Goal: Information Seeking & Learning: Learn about a topic

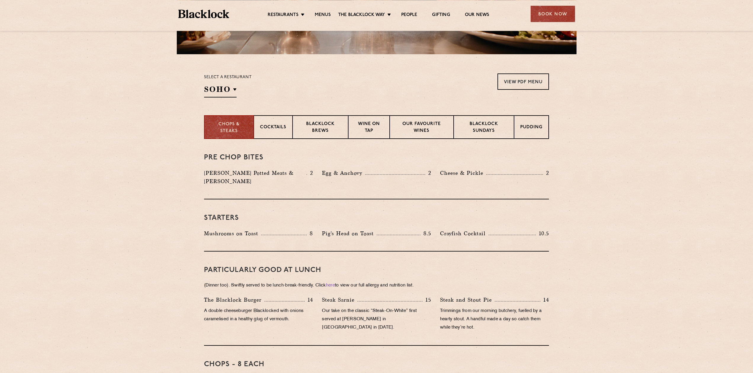
scroll to position [254, 0]
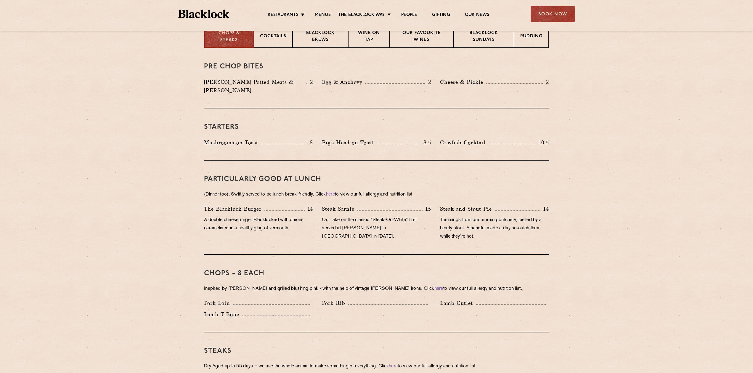
drag, startPoint x: 118, startPoint y: 89, endPoint x: 117, endPoint y: 122, distance: 33.2
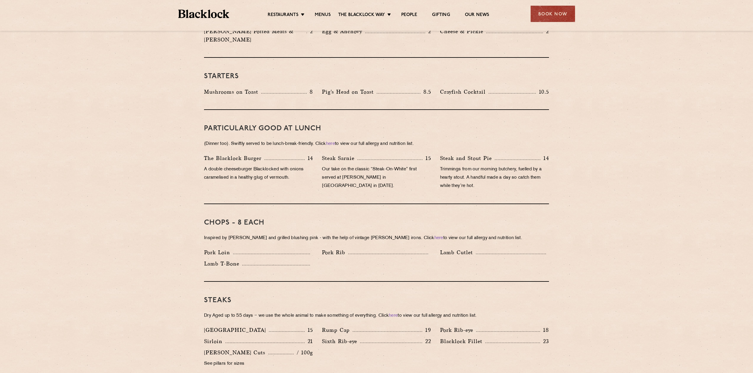
drag, startPoint x: 188, startPoint y: 147, endPoint x: 190, endPoint y: 167, distance: 20.0
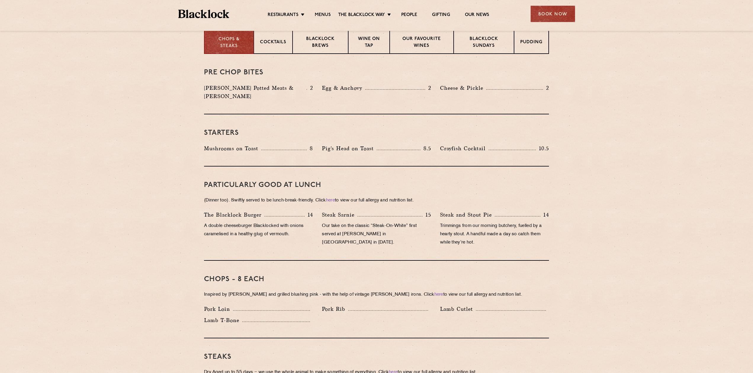
drag, startPoint x: 179, startPoint y: 142, endPoint x: 182, endPoint y: 125, distance: 16.9
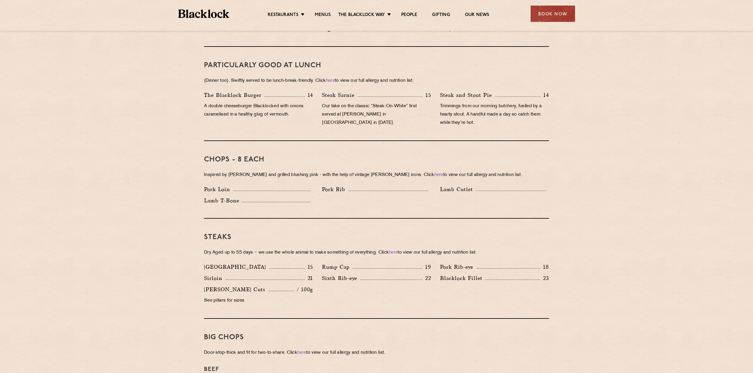
drag, startPoint x: 157, startPoint y: 121, endPoint x: 158, endPoint y: 143, distance: 22.2
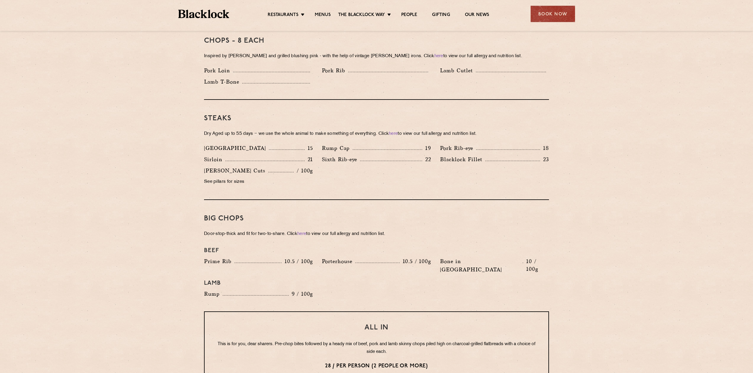
drag, startPoint x: 165, startPoint y: 125, endPoint x: 165, endPoint y: 149, distance: 24.6
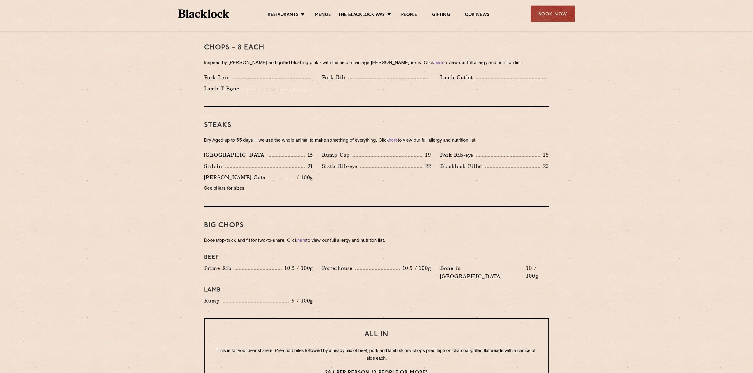
drag, startPoint x: 174, startPoint y: 146, endPoint x: 177, endPoint y: 134, distance: 12.4
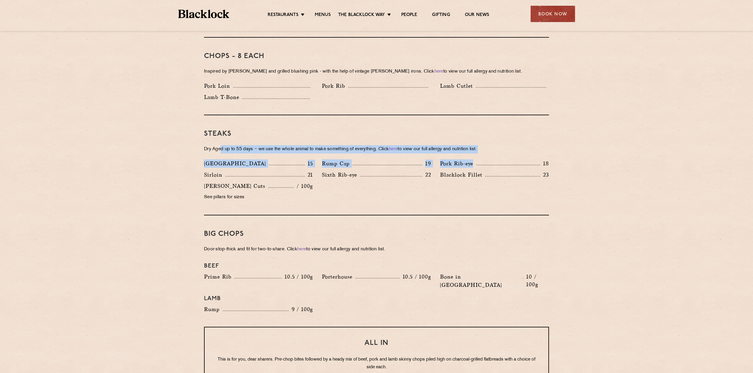
drag, startPoint x: 220, startPoint y: 139, endPoint x: 507, endPoint y: 149, distance: 286.3
click at [507, 149] on div "Steaks Dry Aged up to 55 days − we use the whole animal to make something of ev…" at bounding box center [376, 165] width 345 height 100
click at [501, 145] on p "Dry Aged up to 55 days − we use the whole animal to make something of everythin…" at bounding box center [376, 149] width 345 height 8
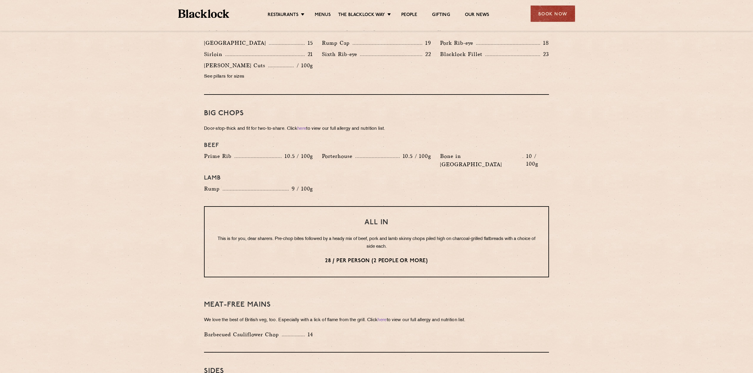
drag, startPoint x: 113, startPoint y: 183, endPoint x: 116, endPoint y: 198, distance: 15.3
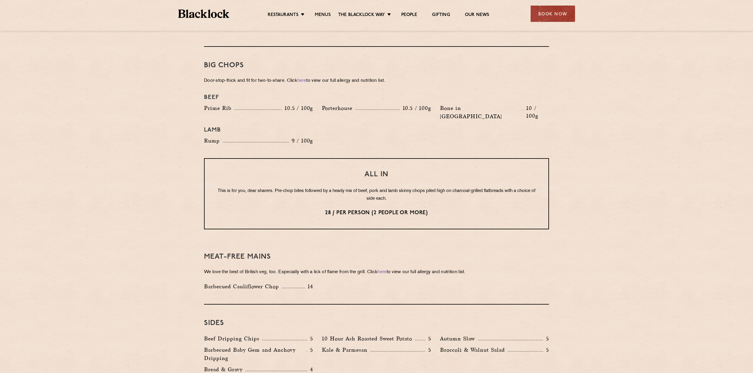
drag, startPoint x: 123, startPoint y: 143, endPoint x: 124, endPoint y: 154, distance: 11.4
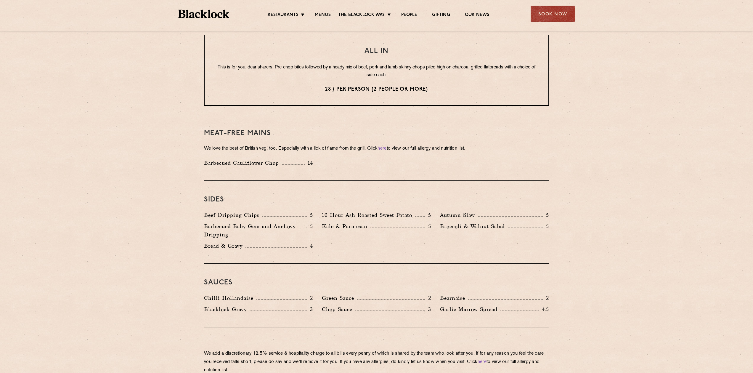
drag, startPoint x: 124, startPoint y: 154, endPoint x: 126, endPoint y: 179, distance: 25.0
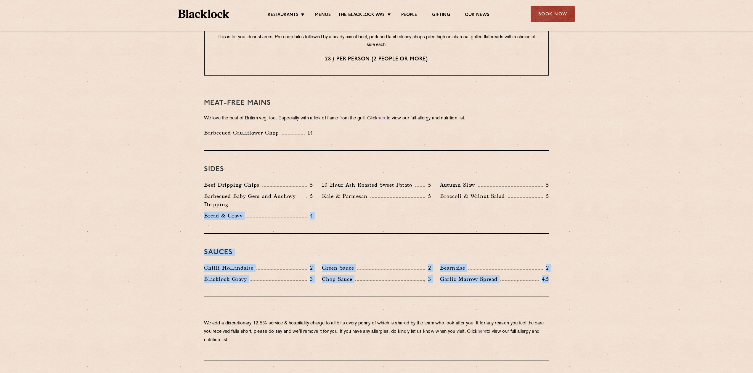
drag, startPoint x: 556, startPoint y: 264, endPoint x: 149, endPoint y: 216, distance: 409.6
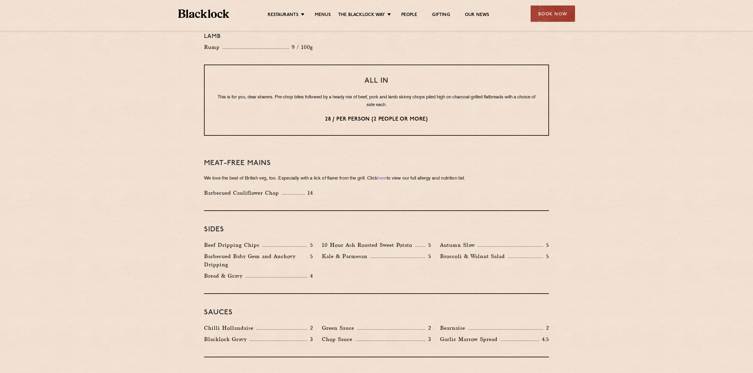
drag, startPoint x: 163, startPoint y: 231, endPoint x: 166, endPoint y: 214, distance: 17.7
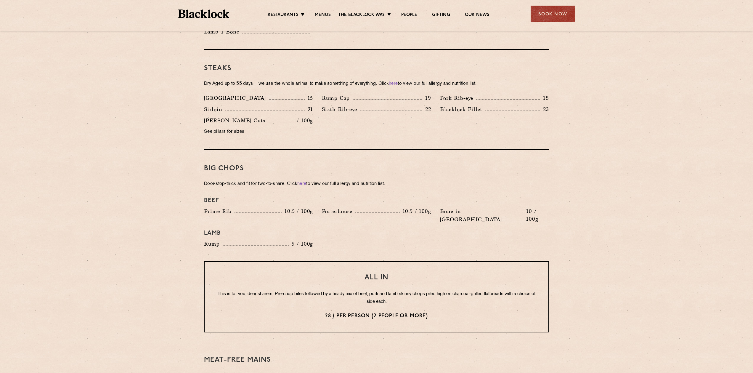
drag, startPoint x: 147, startPoint y: 213, endPoint x: 157, endPoint y: 183, distance: 31.2
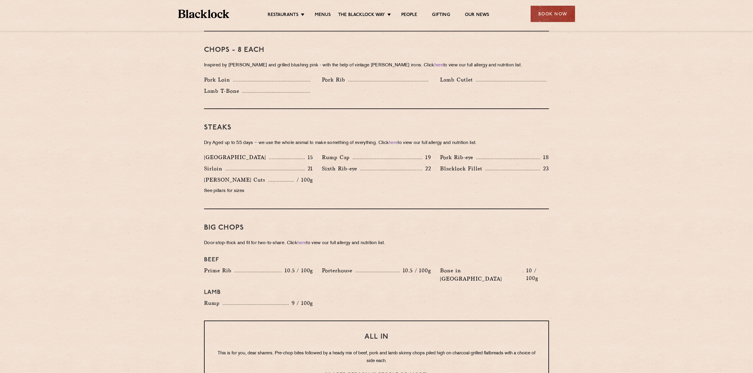
drag, startPoint x: 287, startPoint y: 131, endPoint x: 293, endPoint y: 116, distance: 16.1
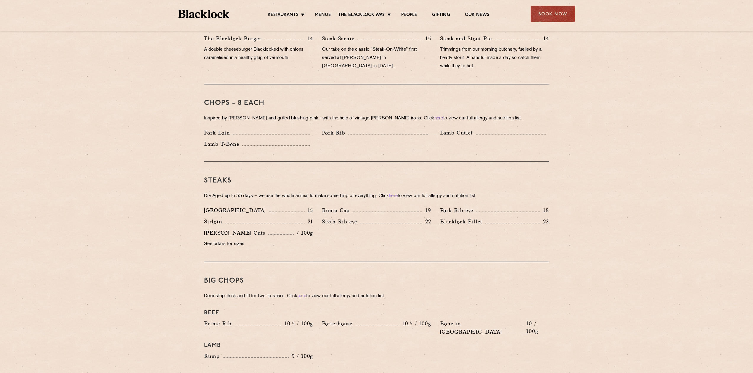
scroll to position [407, 0]
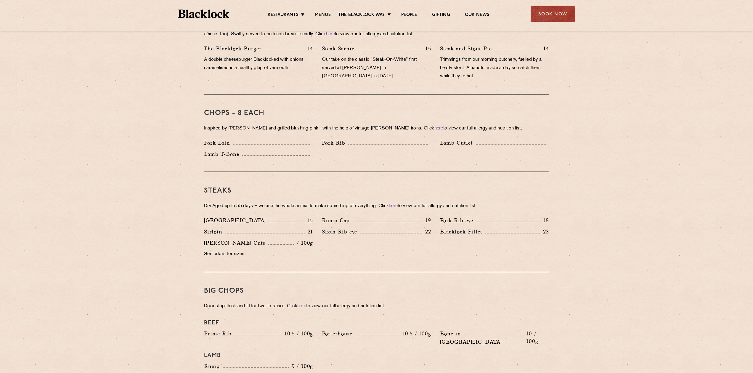
drag, startPoint x: 145, startPoint y: 176, endPoint x: 150, endPoint y: 161, distance: 15.9
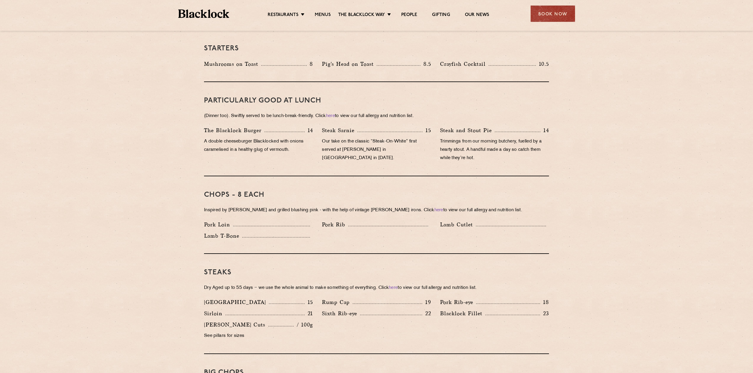
drag, startPoint x: 671, startPoint y: 216, endPoint x: 671, endPoint y: 197, distance: 19.0
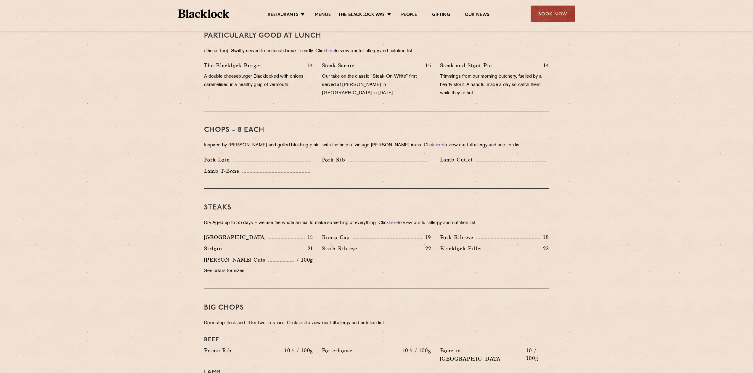
drag, startPoint x: 670, startPoint y: 198, endPoint x: 670, endPoint y: 218, distance: 20.4
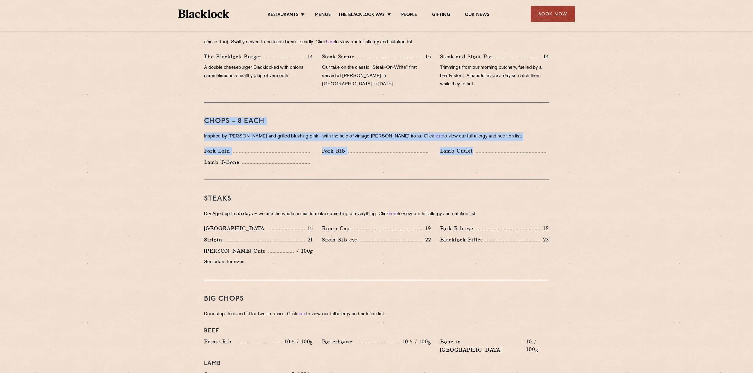
drag, startPoint x: 205, startPoint y: 113, endPoint x: 626, endPoint y: 156, distance: 423.5
click at [628, 153] on section "Pre Chop Bites [PERSON_NAME] Potted Meats & Kimchi 2 Egg & Anchovy 2 Cheese & P…" at bounding box center [376, 322] width 753 height 852
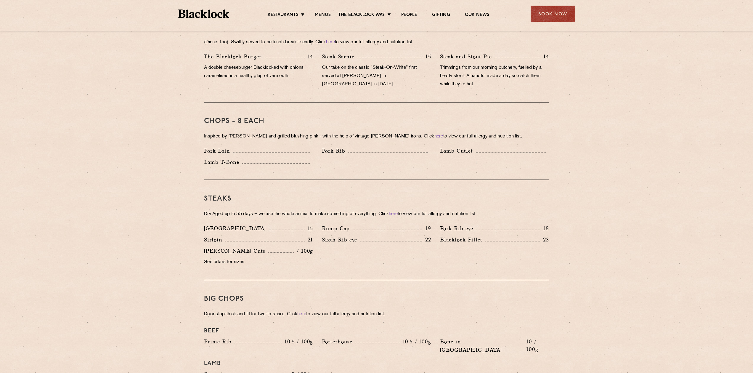
click at [625, 158] on section "Pre Chop Bites [PERSON_NAME] Potted Meats & Kimchi 2 Egg & Anchovy 2 Cheese & P…" at bounding box center [376, 322] width 753 height 852
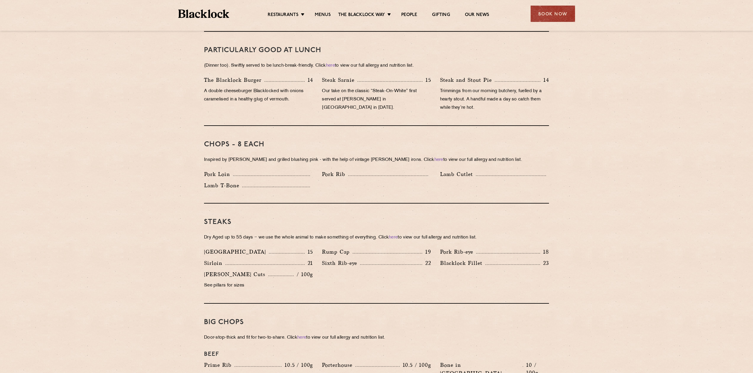
scroll to position [347, 0]
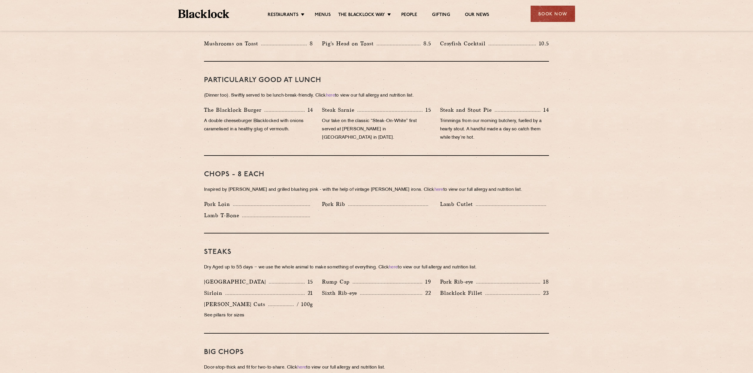
drag, startPoint x: 670, startPoint y: 213, endPoint x: 670, endPoint y: 198, distance: 15.7
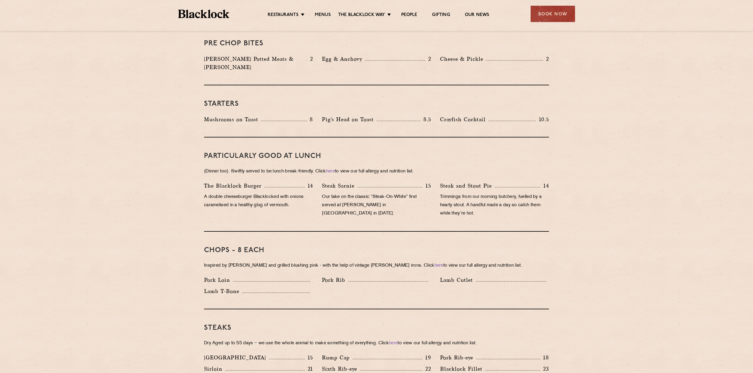
drag, startPoint x: 609, startPoint y: 217, endPoint x: 609, endPoint y: 202, distance: 15.1
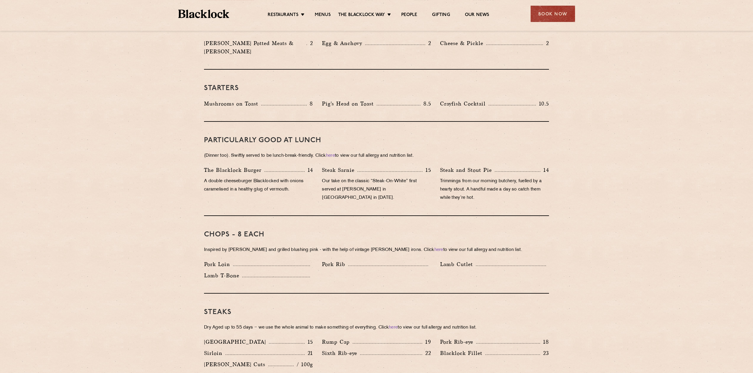
drag, startPoint x: 583, startPoint y: 188, endPoint x: 584, endPoint y: 210, distance: 22.5
